Goal: Task Accomplishment & Management: Use online tool/utility

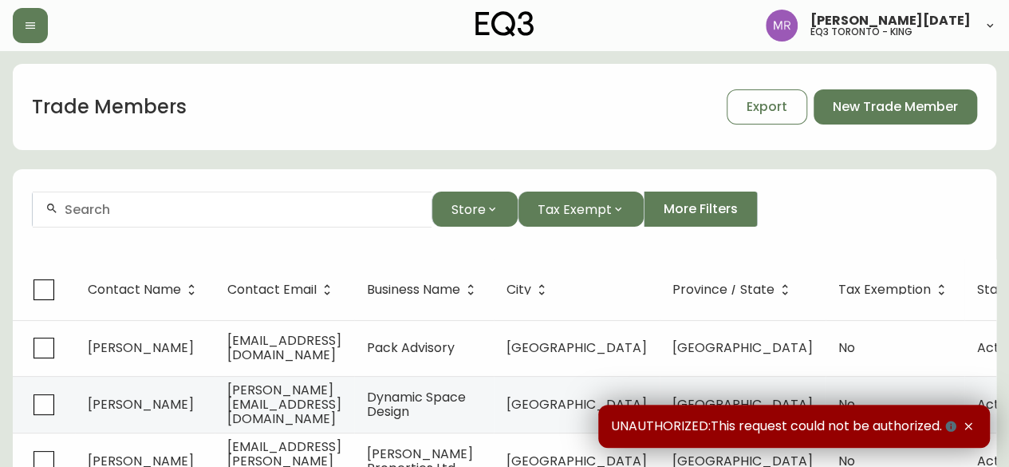
click at [207, 218] on div at bounding box center [232, 209] width 399 height 36
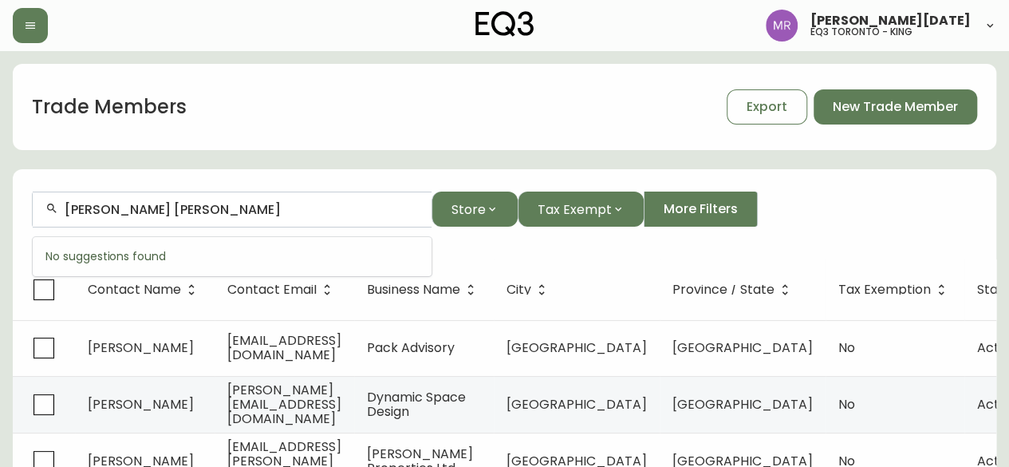
click at [111, 207] on input "justine alexandra" at bounding box center [242, 209] width 354 height 15
type input "justine alexandra"
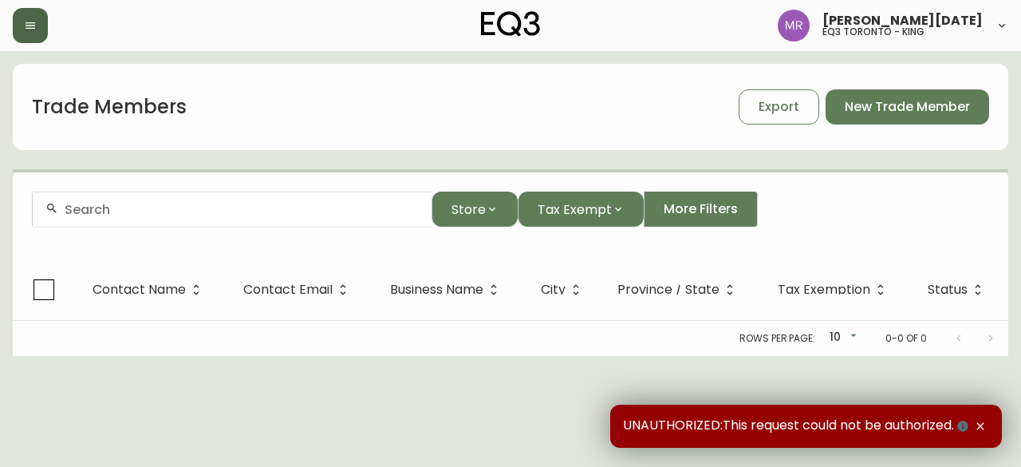
click at [35, 25] on icon "button" at bounding box center [31, 25] width 10 height 6
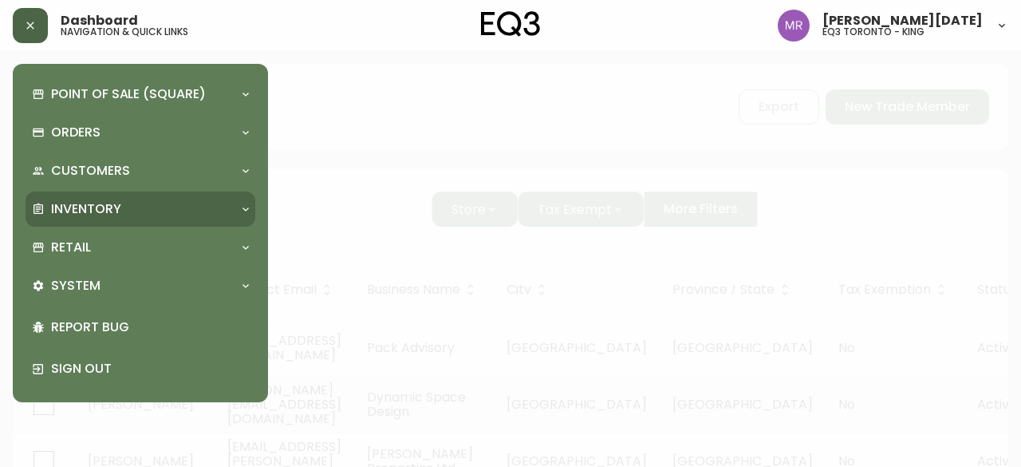
click at [89, 219] on div "Inventory" at bounding box center [141, 208] width 230 height 35
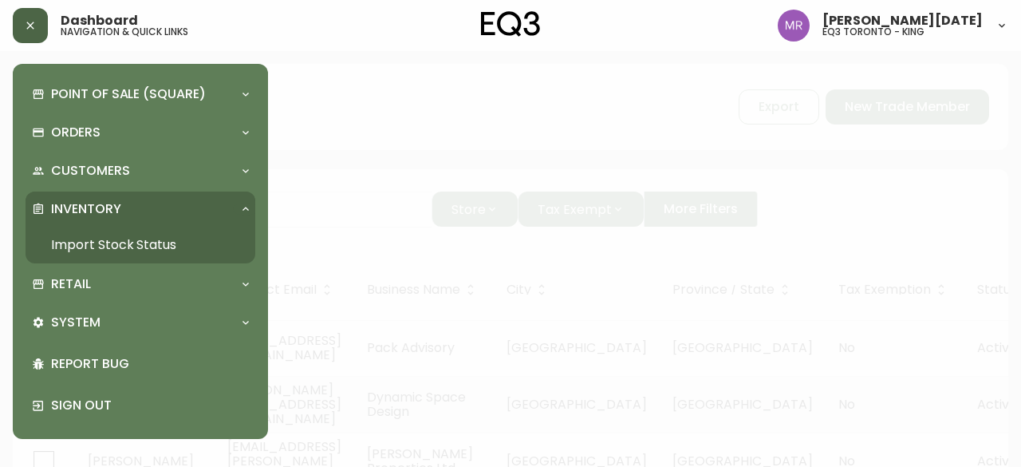
click at [105, 248] on link "Import Stock Status" at bounding box center [141, 245] width 230 height 37
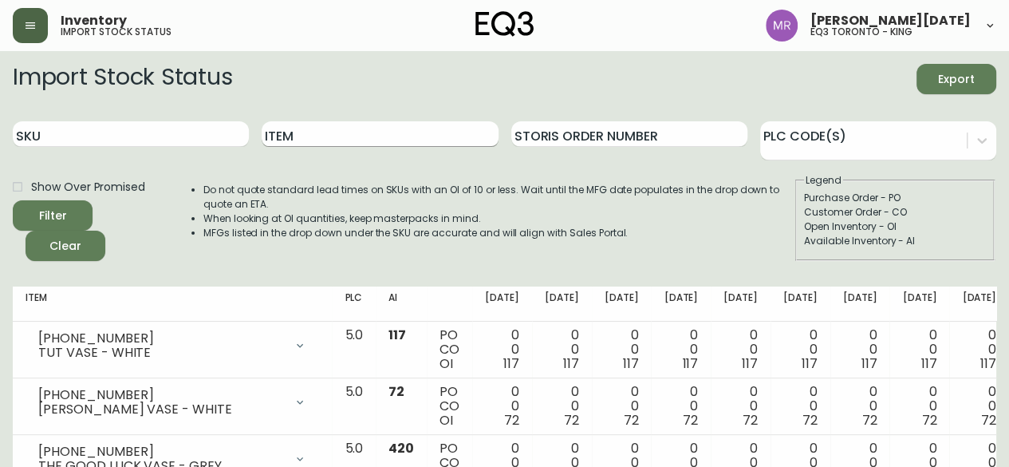
click at [290, 144] on input "Item" at bounding box center [380, 134] width 236 height 26
type input "novah"
click at [13, 200] on button "Filter" at bounding box center [53, 215] width 80 height 30
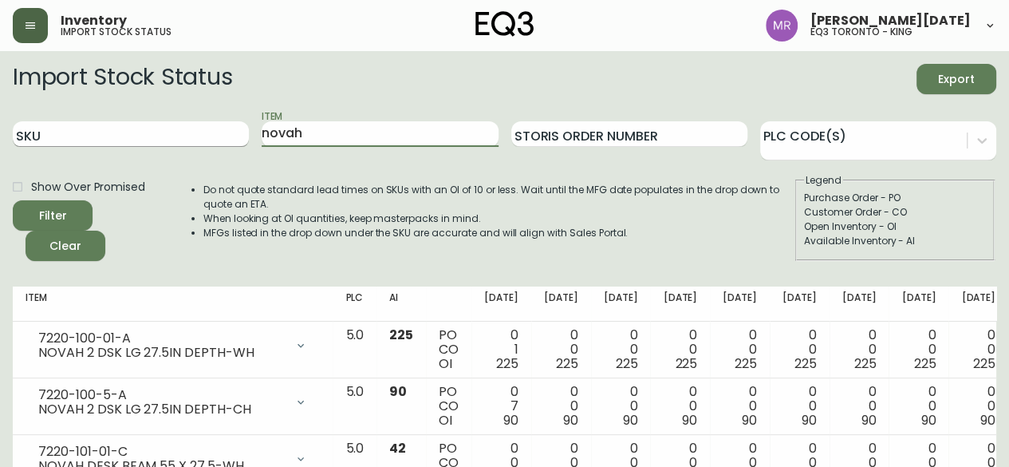
click at [171, 141] on input "SKU" at bounding box center [131, 134] width 236 height 26
paste input "7220-202-1-B"
type input "7220-202-1-B"
click at [13, 200] on button "Filter" at bounding box center [53, 215] width 80 height 30
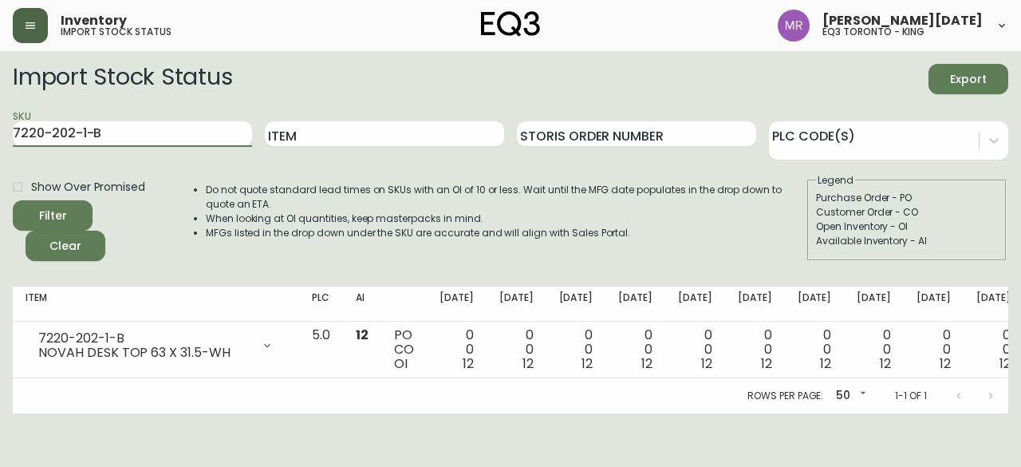
drag, startPoint x: 114, startPoint y: 130, endPoint x: 0, endPoint y: 109, distance: 116.0
click at [0, 109] on main "Import Stock Status Export SKU 7220-202-1-B Item Storis Order Number PLC Code(s…" at bounding box center [510, 232] width 1021 height 362
paste input "0-5-A"
click at [13, 200] on button "Filter" at bounding box center [53, 215] width 80 height 30
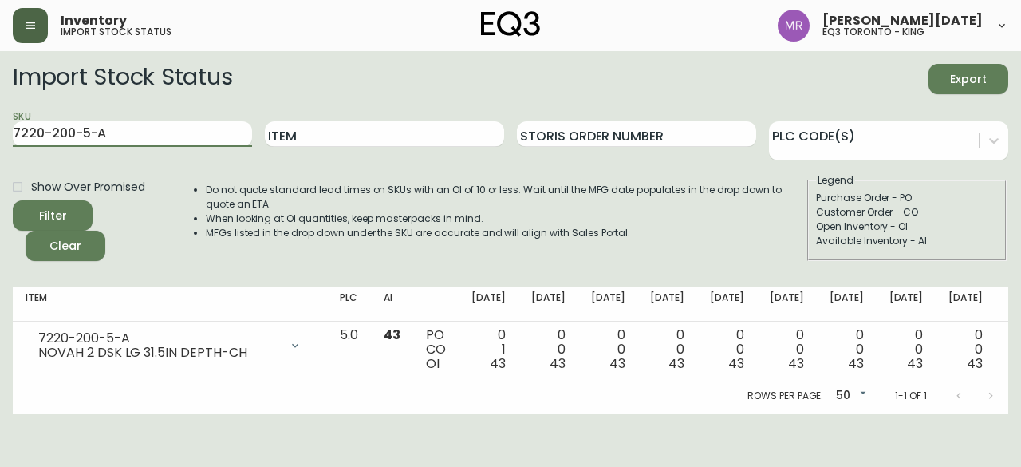
drag, startPoint x: 101, startPoint y: 138, endPoint x: 0, endPoint y: 140, distance: 100.5
click at [0, 140] on main "Import Stock Status Export SKU 7220-200-5-A Item Storis Order Number PLC Code(s…" at bounding box center [510, 232] width 1021 height 362
paste input "2-5-C"
click at [13, 200] on button "Filter" at bounding box center [53, 215] width 80 height 30
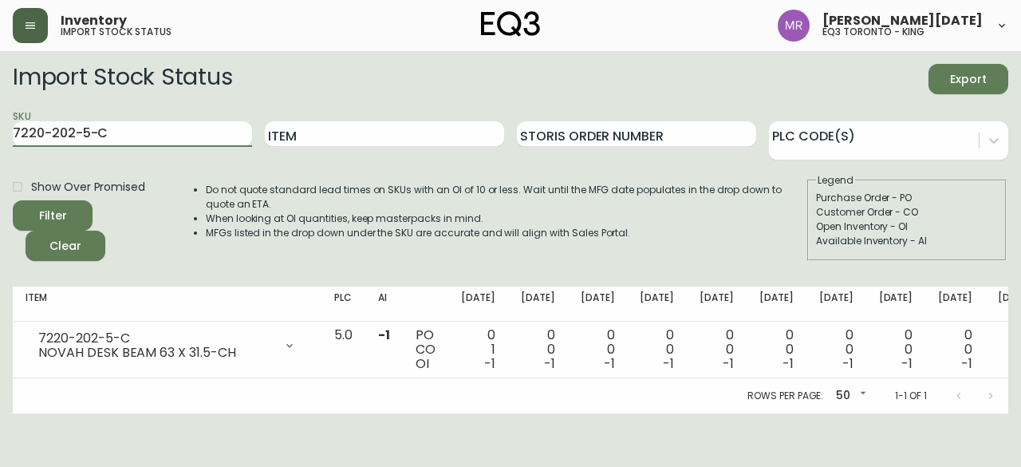
drag, startPoint x: 107, startPoint y: 135, endPoint x: 0, endPoint y: 135, distance: 106.9
click at [0, 135] on main "Import Stock Status Export SKU 7220-202-5-C Item Storis Order Number PLC Code(s…" at bounding box center [510, 232] width 1021 height 362
paste input "1"
click at [13, 200] on button "Filter" at bounding box center [53, 215] width 80 height 30
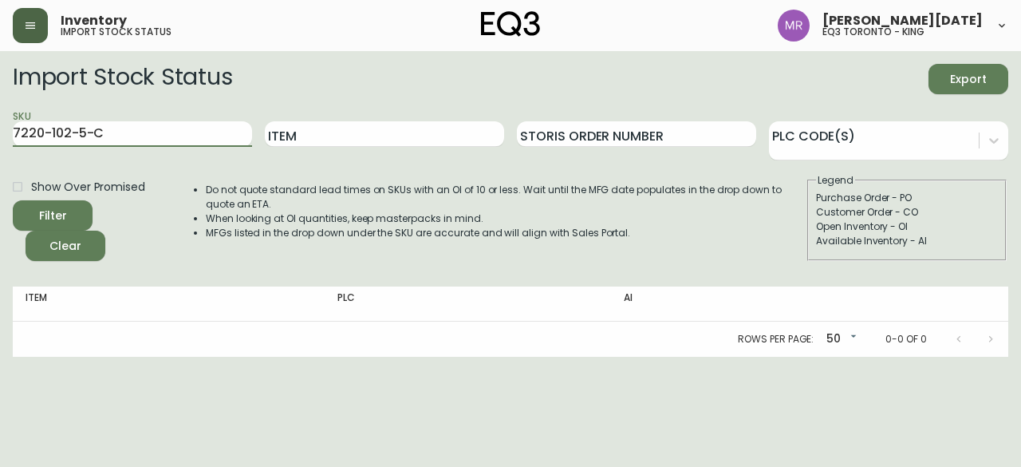
drag, startPoint x: 121, startPoint y: 128, endPoint x: 0, endPoint y: 138, distance: 121.7
click at [0, 138] on main "Import Stock Status Export SKU 7220-102-5-C Item Storis Order Number PLC Code(s…" at bounding box center [510, 204] width 1021 height 306
paste input "0-5-A"
click at [13, 200] on button "Filter" at bounding box center [53, 215] width 80 height 30
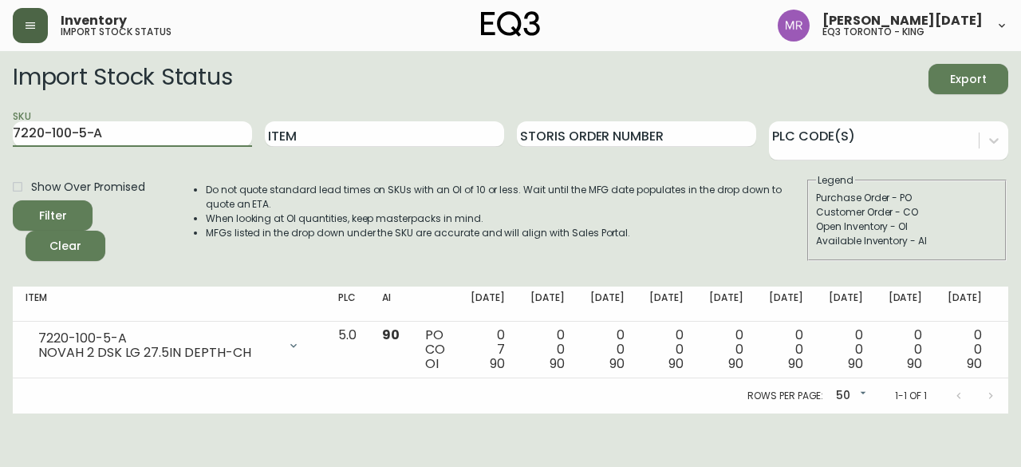
drag, startPoint x: 112, startPoint y: 134, endPoint x: 0, endPoint y: 142, distance: 112.0
click at [0, 142] on main "Import Stock Status Export SKU 7220-100-5-A Item Storis Order Number PLC Code(s…" at bounding box center [510, 232] width 1021 height 362
paste input "220-102-5-C"
click at [14, 131] on input "220-102-5-C" at bounding box center [132, 134] width 239 height 26
type input "7220-102-5-C"
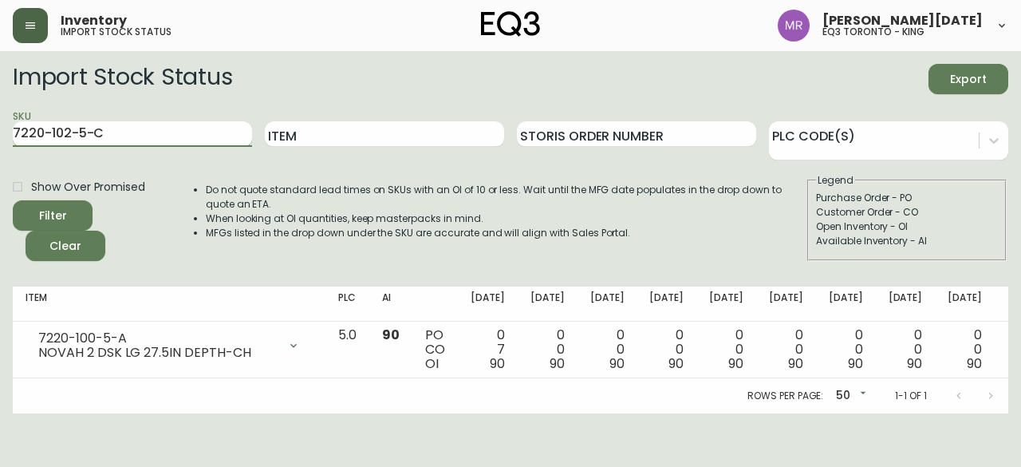
click at [13, 200] on button "Filter" at bounding box center [53, 215] width 80 height 30
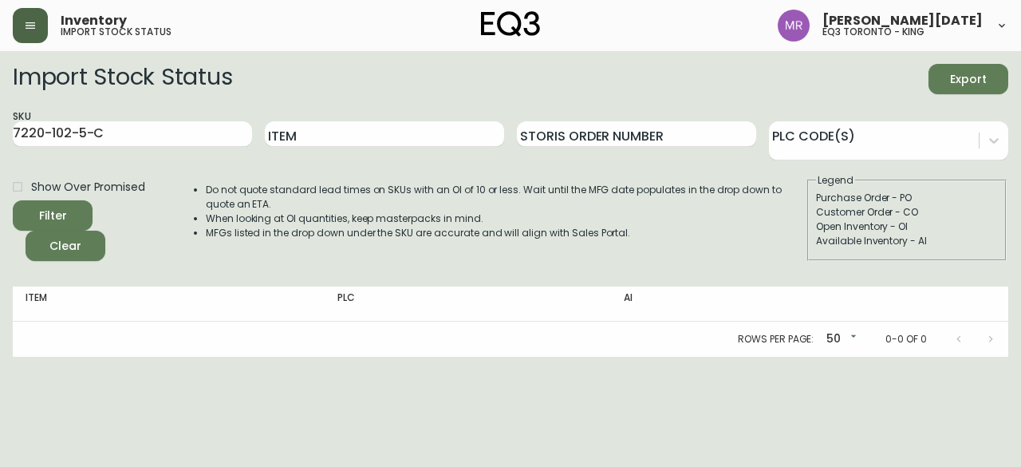
click at [354, 117] on div "Item" at bounding box center [384, 135] width 239 height 52
click at [357, 130] on input "Item" at bounding box center [384, 134] width 239 height 26
type input "novah"
click at [13, 200] on button "Filter" at bounding box center [53, 215] width 80 height 30
click at [216, 143] on input "7220-102-5-C" at bounding box center [132, 134] width 239 height 26
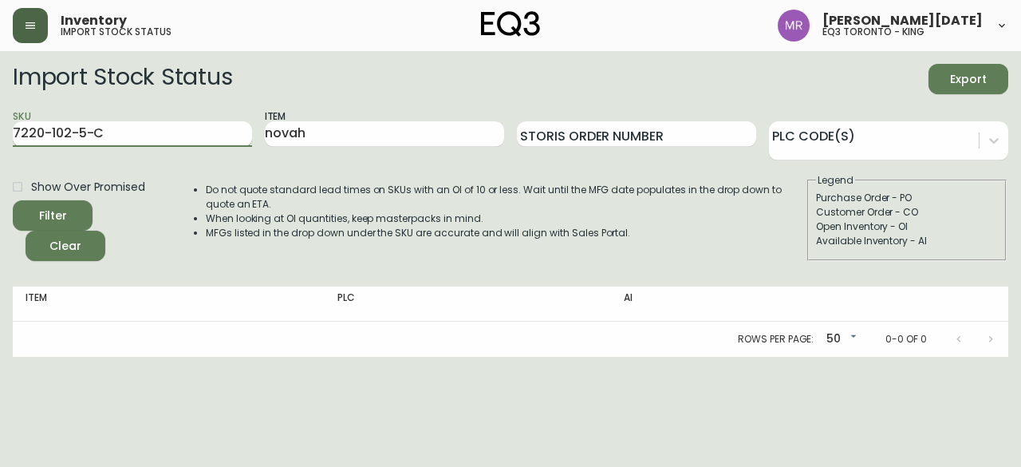
click at [216, 143] on input "7220-102-5-C" at bounding box center [132, 134] width 239 height 26
type input "7"
click at [13, 200] on button "Filter" at bounding box center [53, 215] width 80 height 30
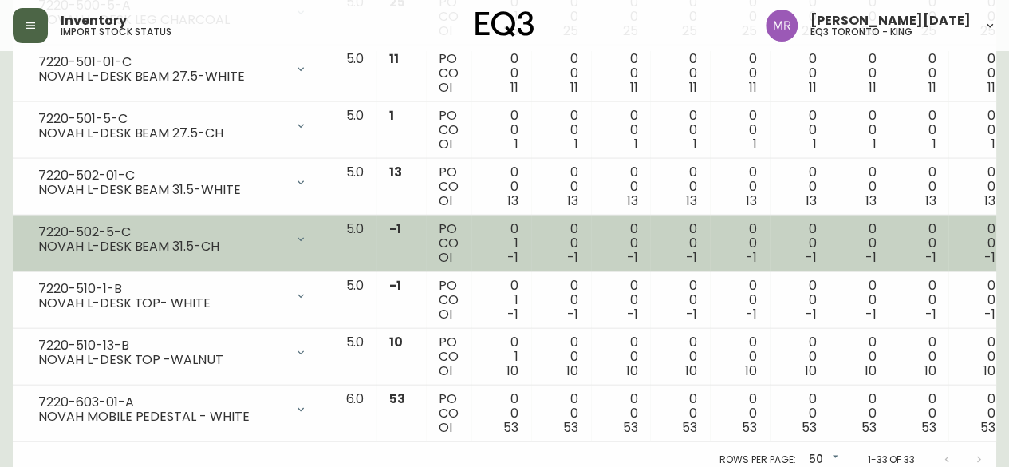
scroll to position [1763, 0]
